Goal: Check status

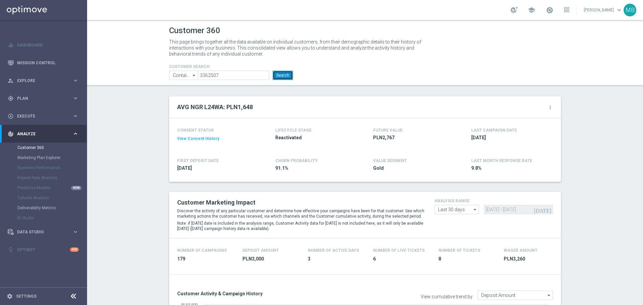
click at [280, 75] on button "Search" at bounding box center [283, 75] width 20 height 9
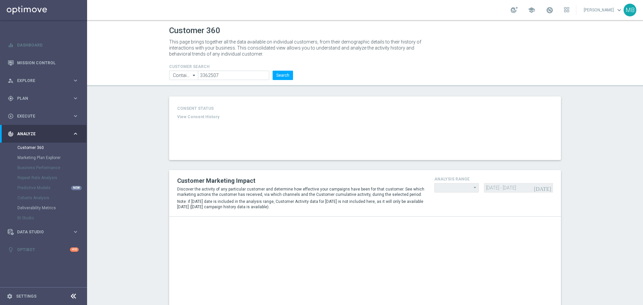
type input "Last 30 days"
type input "Deposit Amount"
type input "Last 30 days"
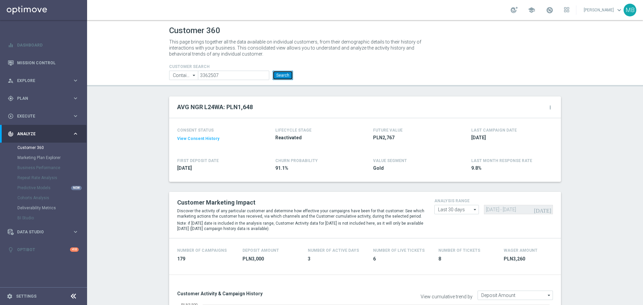
click at [276, 77] on button "Search" at bounding box center [283, 75] width 20 height 9
click at [282, 74] on button "Search" at bounding box center [283, 75] width 20 height 9
click at [281, 77] on button "Search" at bounding box center [283, 75] width 20 height 9
